Goal: Task Accomplishment & Management: Manage account settings

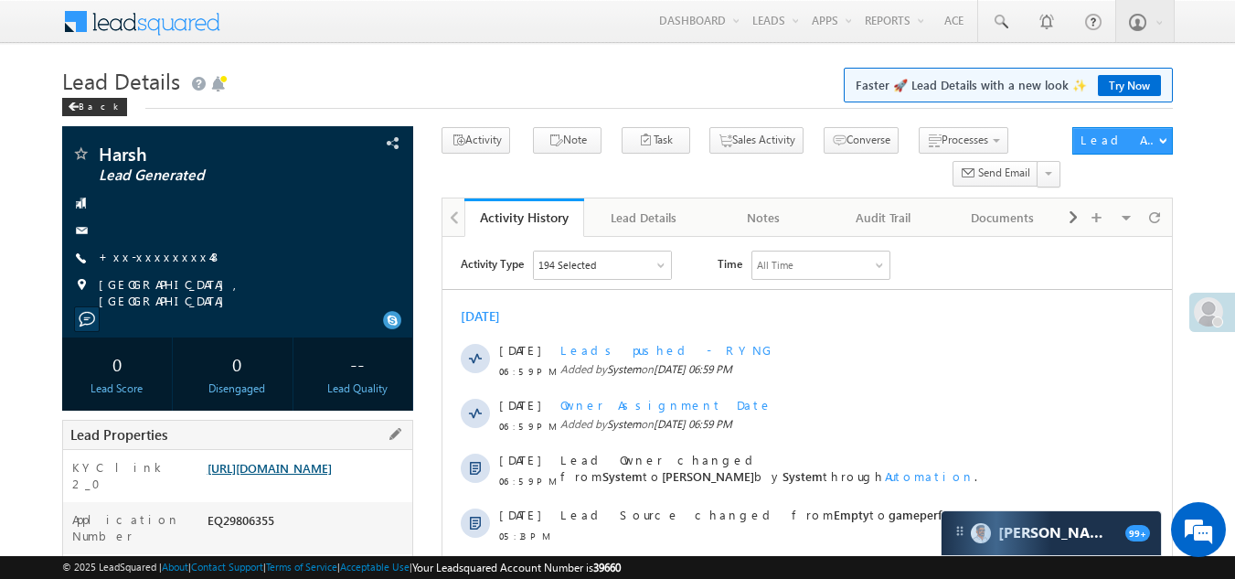
click at [278, 475] on link "[URL][DOMAIN_NAME]" at bounding box center [270, 468] width 124 height 16
click at [145, 257] on link "+xx-xxxxxxxx48" at bounding box center [160, 257] width 123 height 16
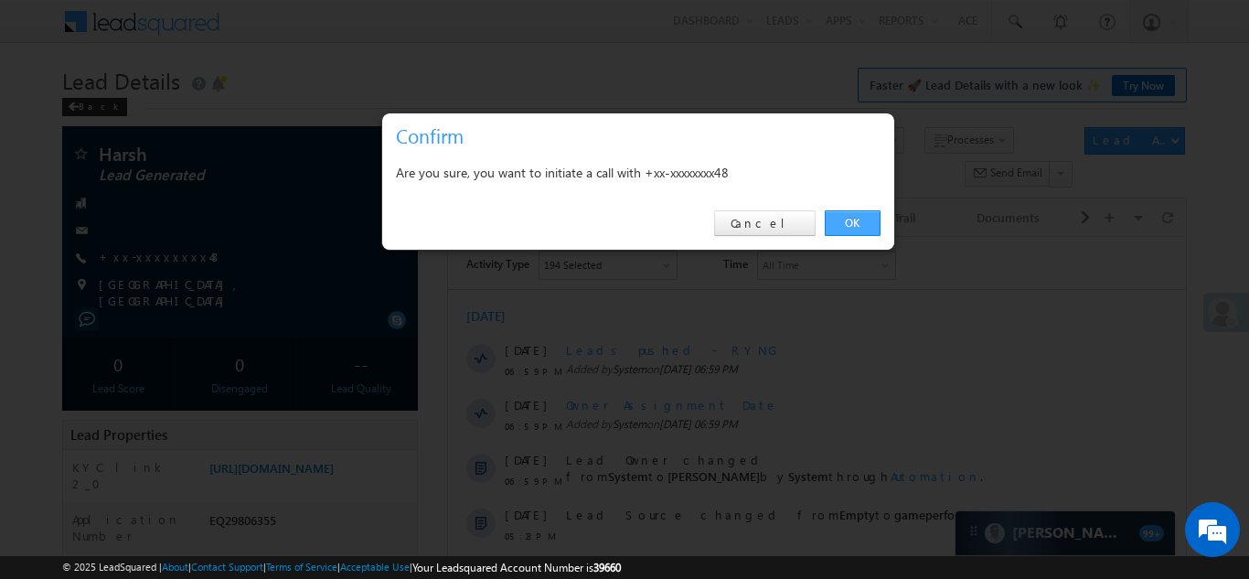
click at [863, 213] on link "OK" at bounding box center [853, 223] width 56 height 26
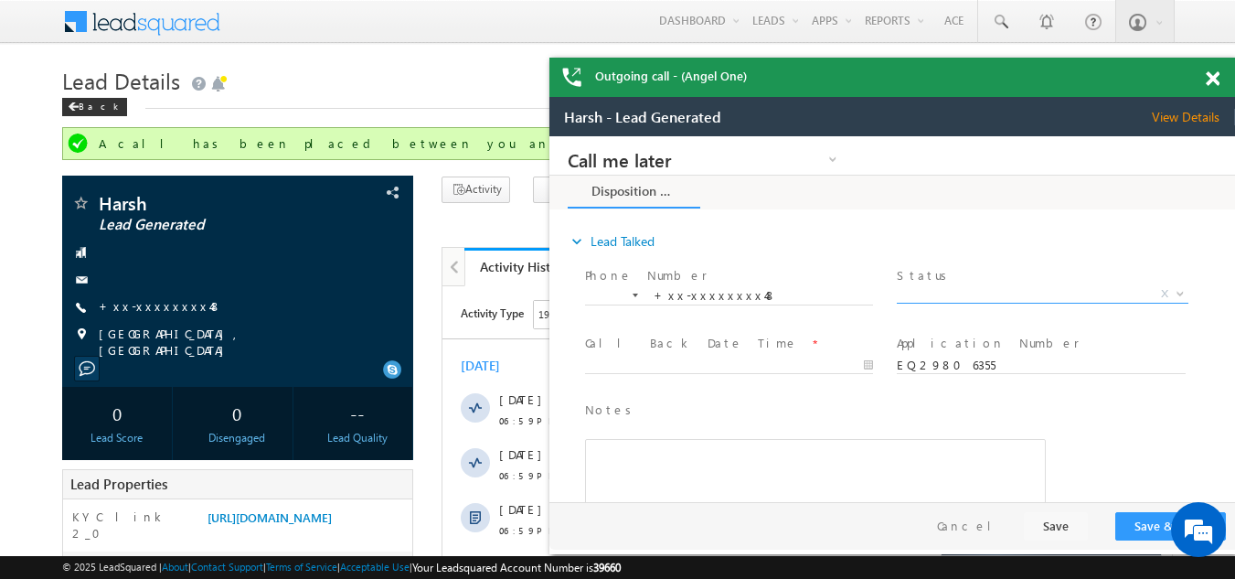
click at [938, 289] on span "X" at bounding box center [1042, 294] width 291 height 18
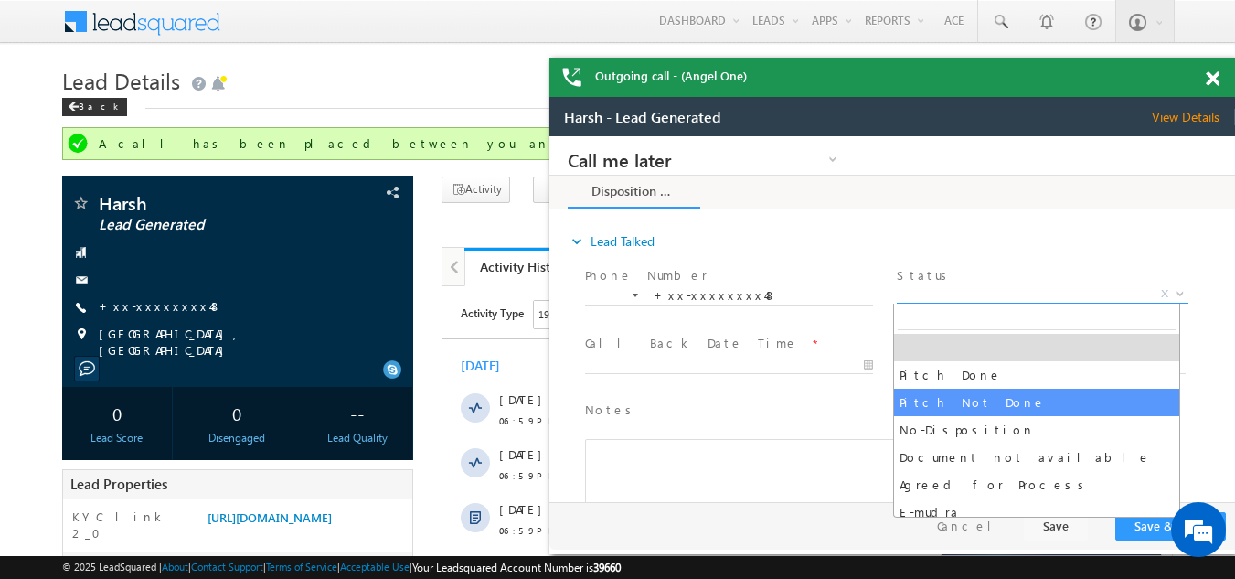
select select "Pitch Not Done"
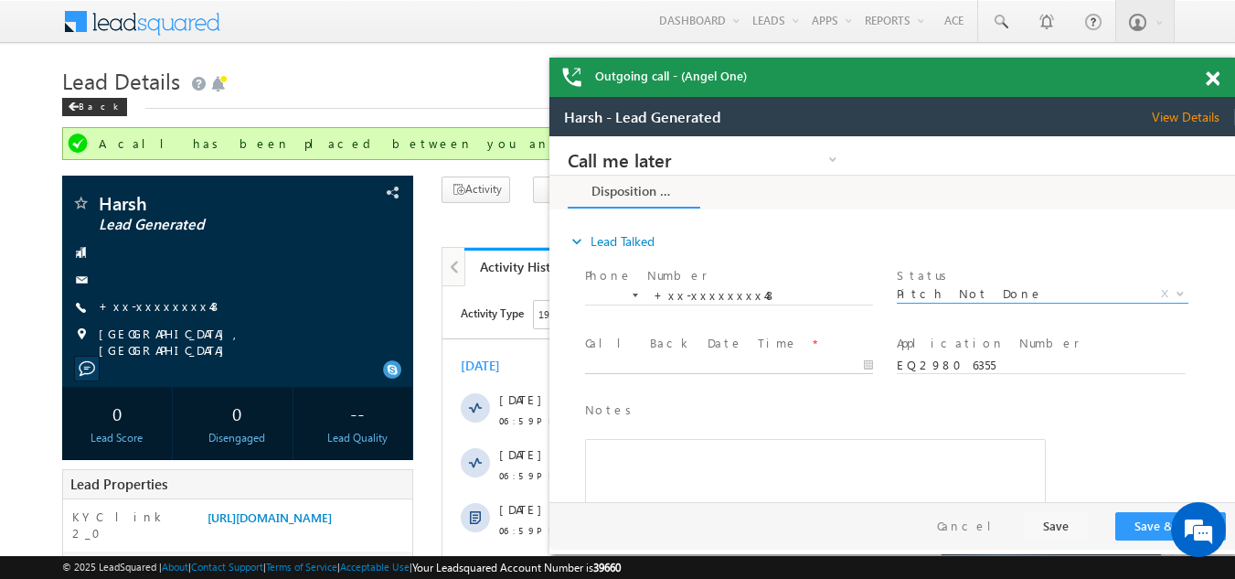
type input "[DATE] 7:10 PM"
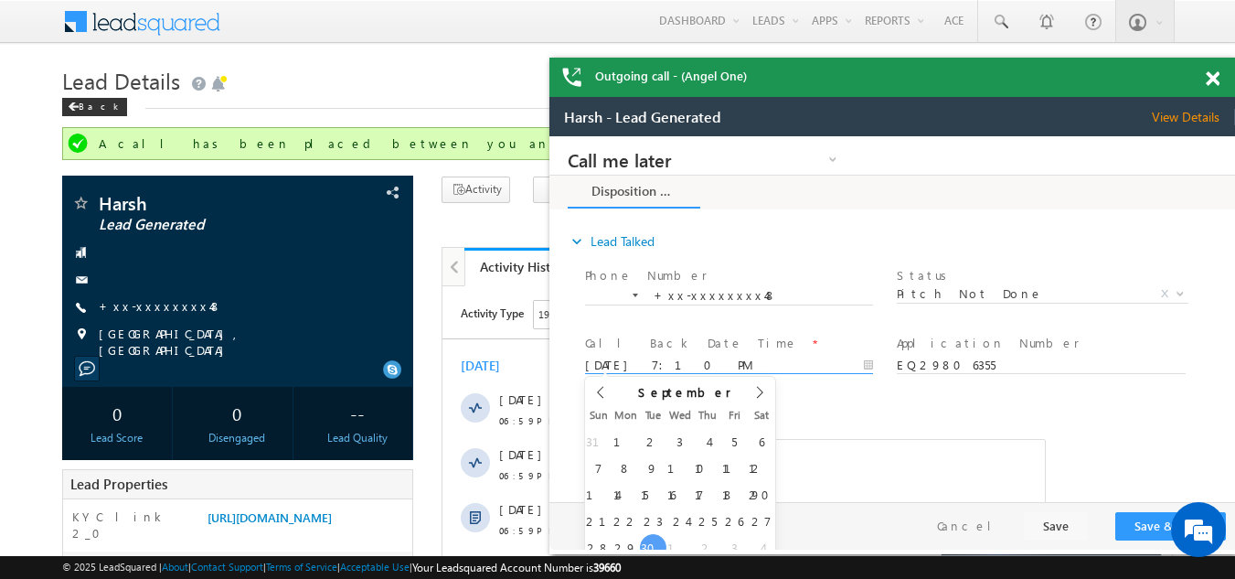
drag, startPoint x: 719, startPoint y: 370, endPoint x: 717, endPoint y: 360, distance: 10.2
click at [718, 368] on body "Call me later Campaign Success Commitment Cross Sell Customer Drop-off reasons …" at bounding box center [893, 319] width 686 height 366
click at [1145, 527] on button "Save & Close" at bounding box center [1170, 526] width 111 height 28
